Goal: Share content

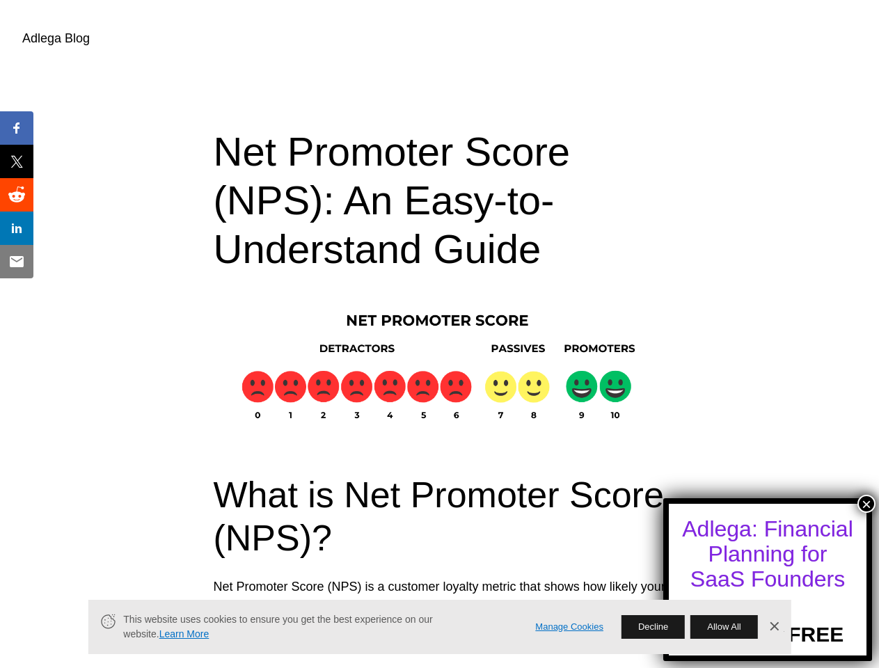
click at [866, 504] on button "×" at bounding box center [866, 504] width 18 height 18
click at [17, 128] on span "Share" at bounding box center [26, 128] width 44 height 17
click at [17, 161] on span "Tweet" at bounding box center [26, 161] width 44 height 17
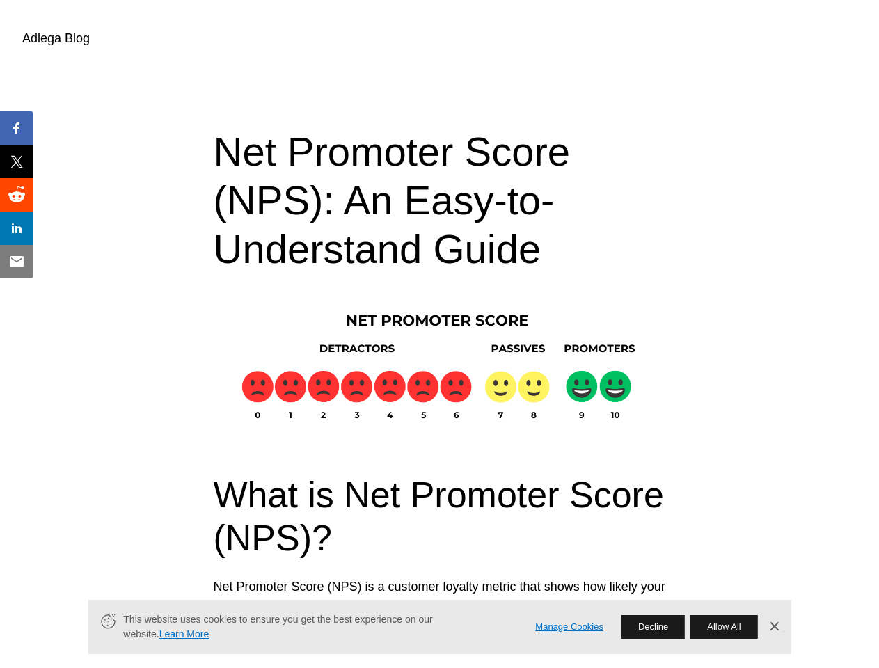
click at [17, 195] on span "Share" at bounding box center [26, 194] width 44 height 17
click at [17, 228] on span "Share" at bounding box center [26, 228] width 44 height 17
click at [17, 262] on span "Email" at bounding box center [25, 261] width 42 height 17
click at [569, 627] on link "Manage Cookies" at bounding box center [569, 627] width 68 height 15
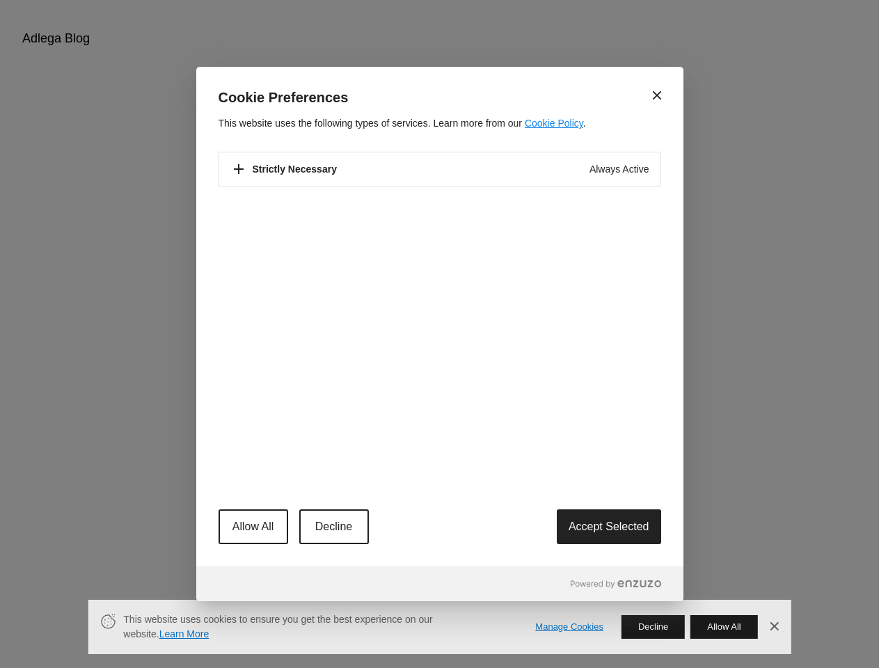
click at [652, 627] on div "Close Cookie Preferences This website uses the following types of services. Lea…" at bounding box center [439, 334] width 879 height 668
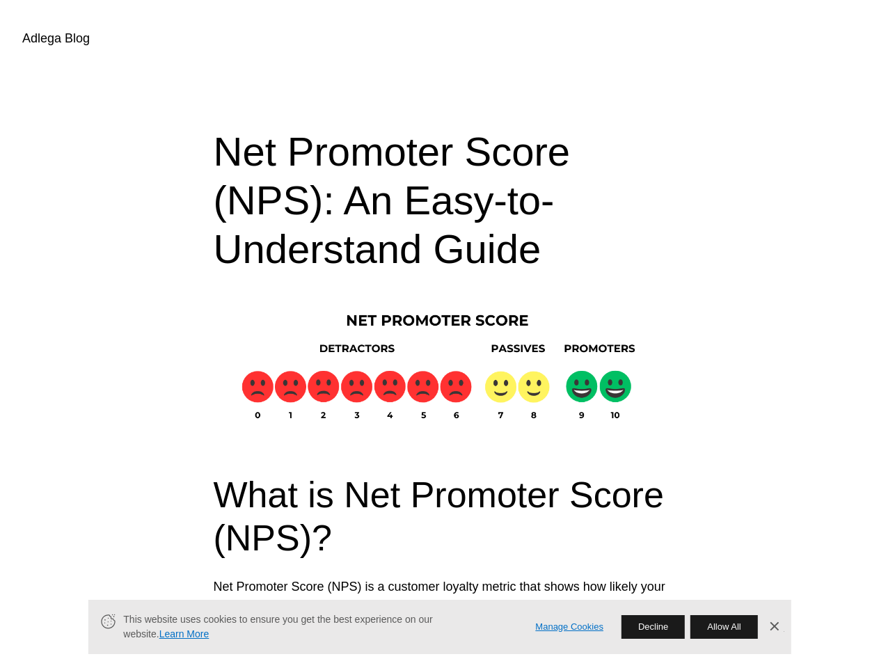
click at [724, 627] on button "Allow All" at bounding box center [723, 627] width 67 height 24
